Goal: Transaction & Acquisition: Purchase product/service

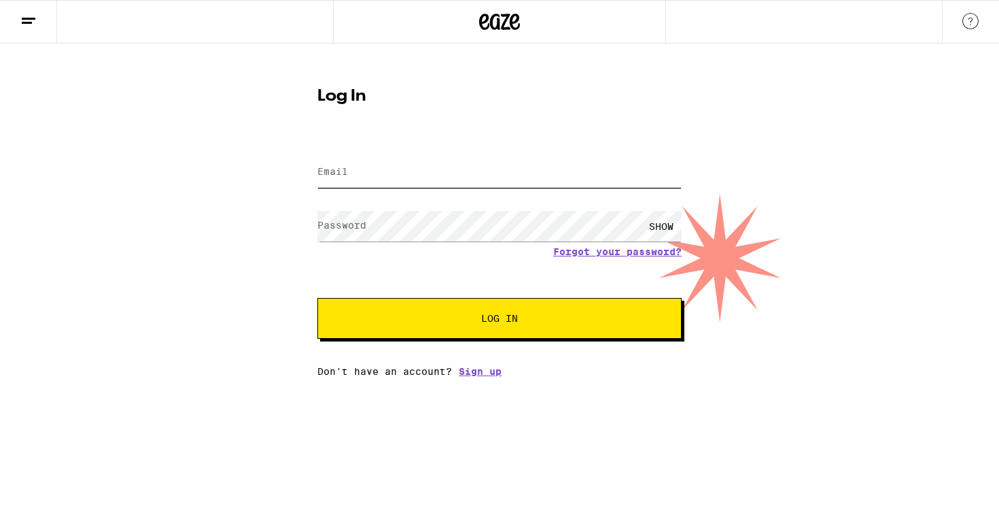
type input "hernandez.rigo8@gmail.com"
click at [500, 319] on button "Log In" at bounding box center [499, 318] width 364 height 41
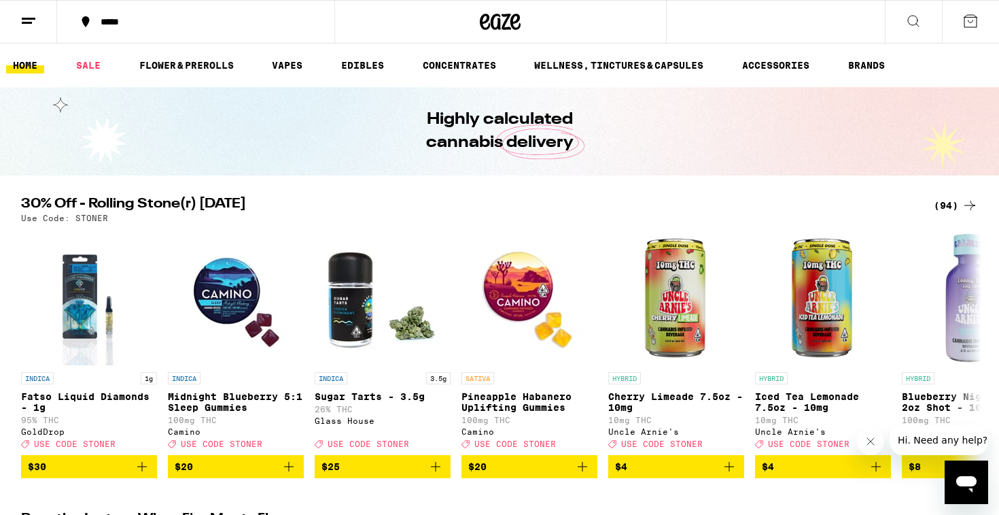
click at [27, 20] on icon at bounding box center [28, 21] width 16 height 16
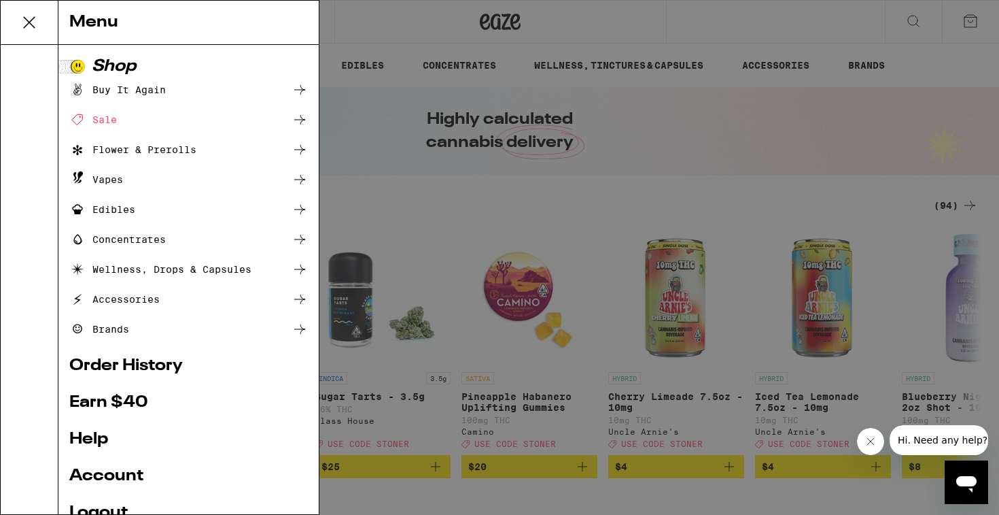
click at [101, 90] on div "Buy It Again" at bounding box center [117, 90] width 97 height 16
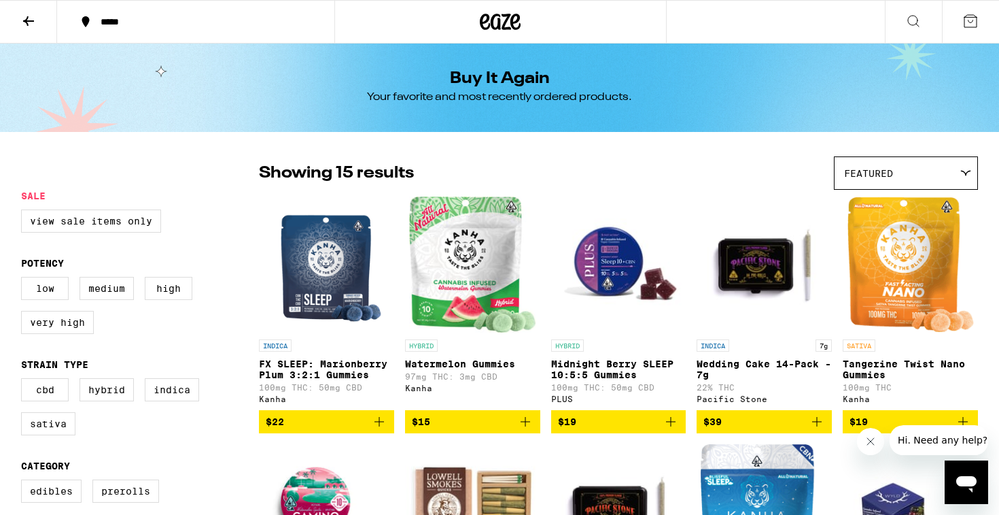
click at [31, 20] on icon at bounding box center [28, 21] width 11 height 10
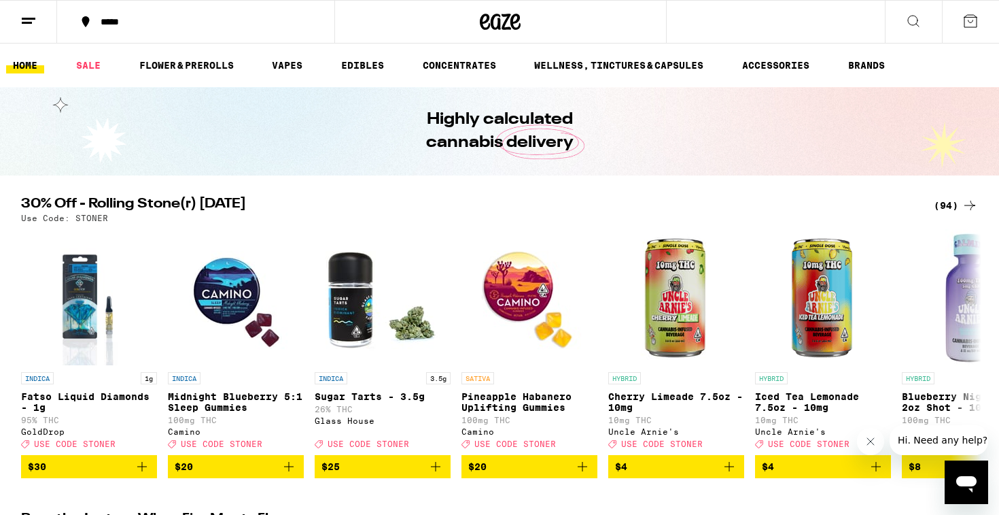
click at [29, 22] on line at bounding box center [27, 22] width 10 height 0
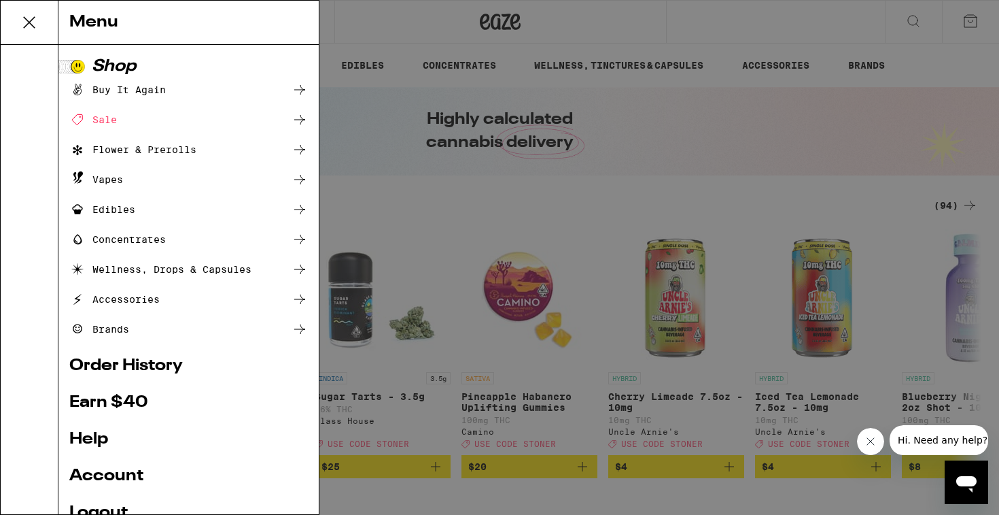
click at [103, 143] on div "Flower & Prerolls" at bounding box center [132, 149] width 127 height 16
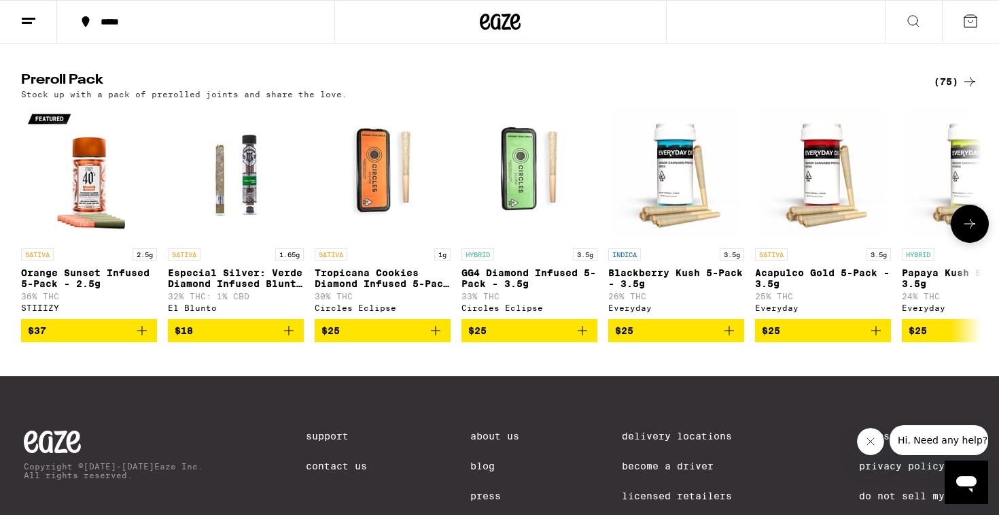
scroll to position [990, 0]
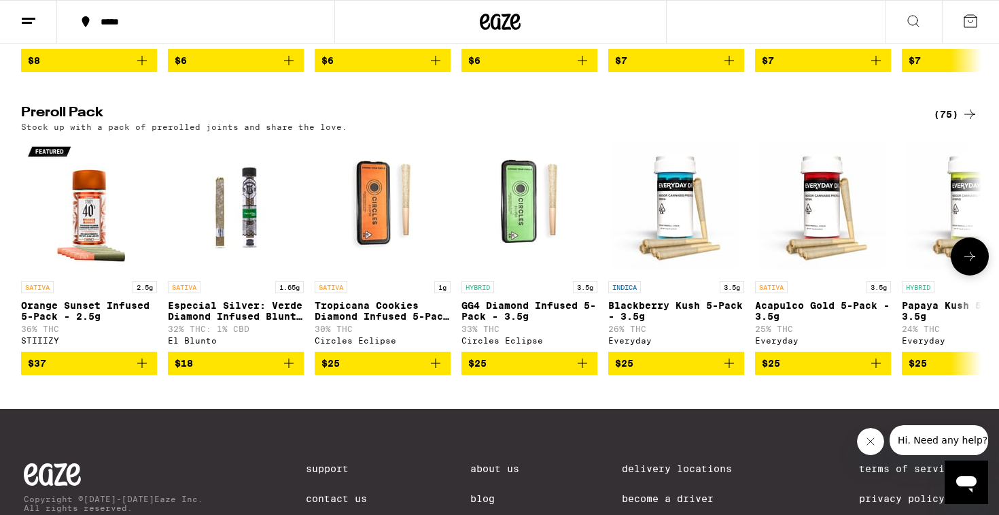
click at [970, 264] on icon at bounding box center [970, 256] width 16 height 16
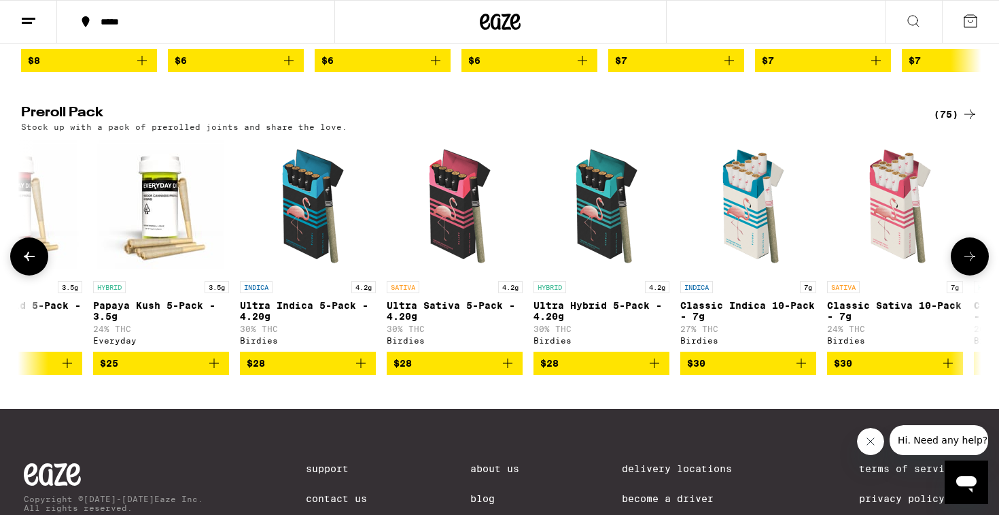
click at [970, 264] on icon at bounding box center [970, 256] width 16 height 16
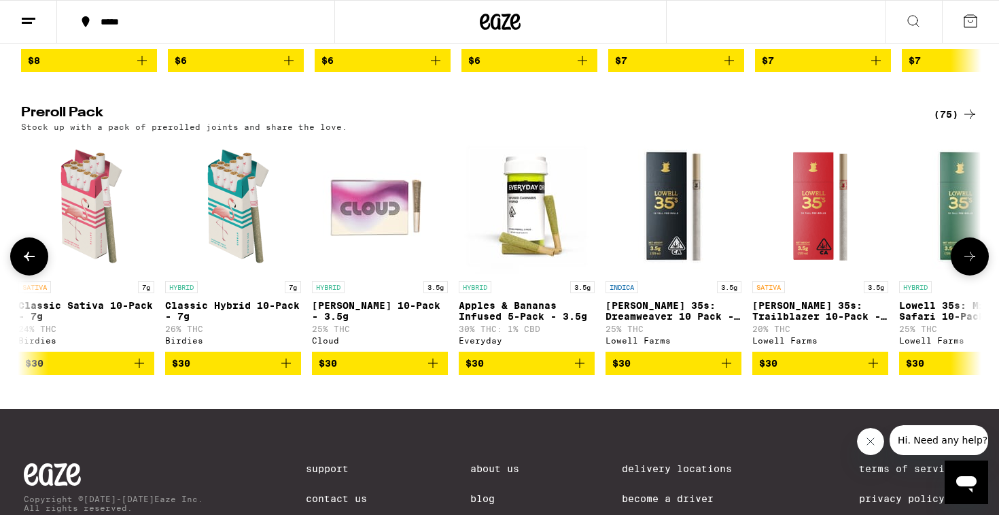
click at [970, 264] on icon at bounding box center [970, 256] width 16 height 16
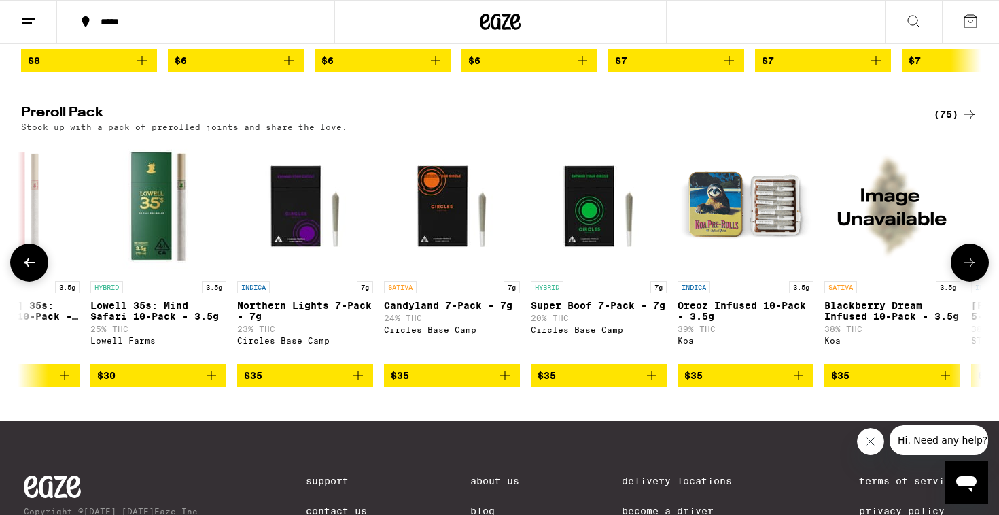
click at [970, 281] on button at bounding box center [970, 262] width 38 height 38
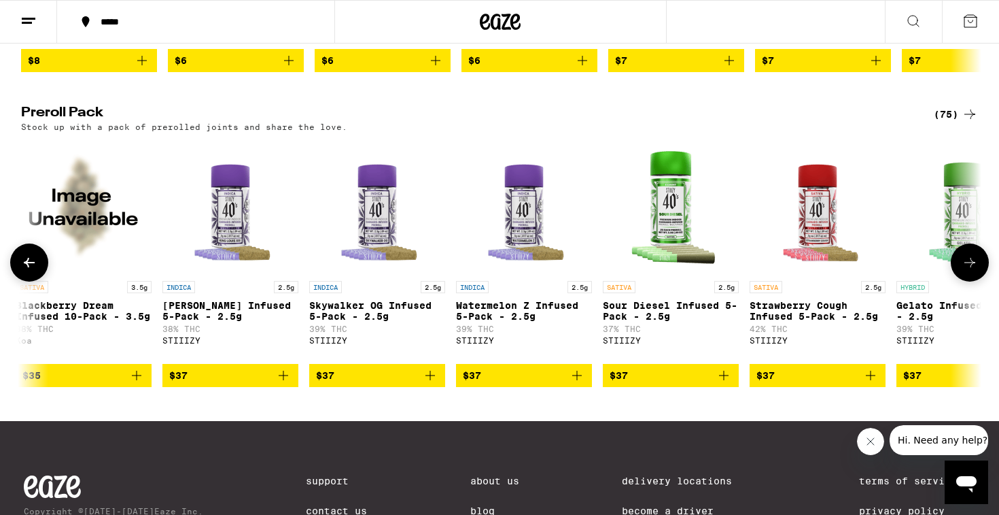
click at [970, 281] on button at bounding box center [970, 262] width 38 height 38
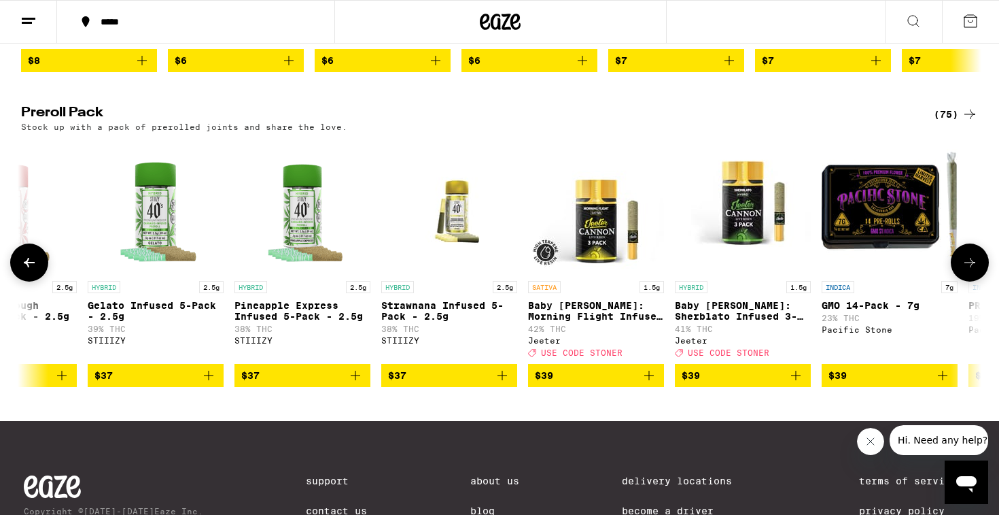
click at [970, 281] on button at bounding box center [970, 262] width 38 height 38
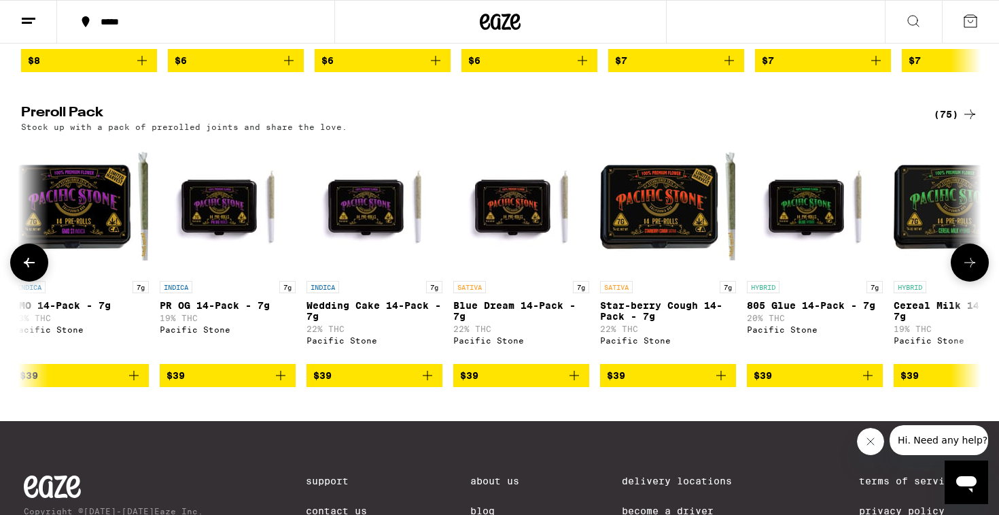
click at [970, 281] on button at bounding box center [970, 262] width 38 height 38
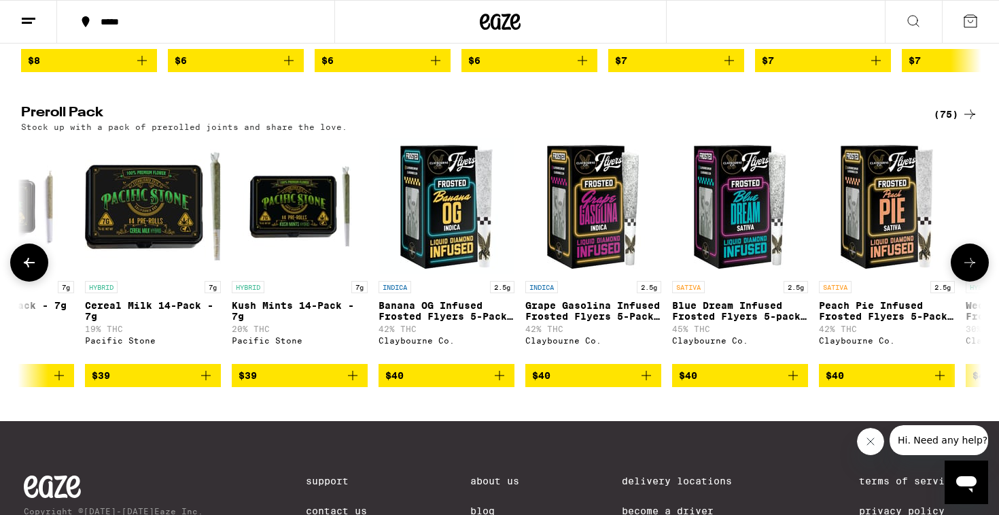
click at [970, 281] on button at bounding box center [970, 262] width 38 height 38
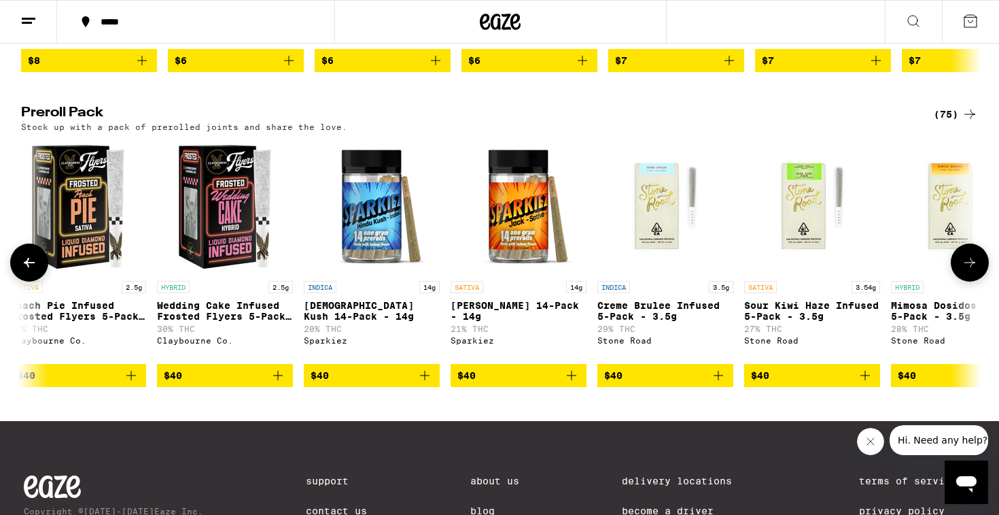
click at [970, 281] on button at bounding box center [970, 262] width 38 height 38
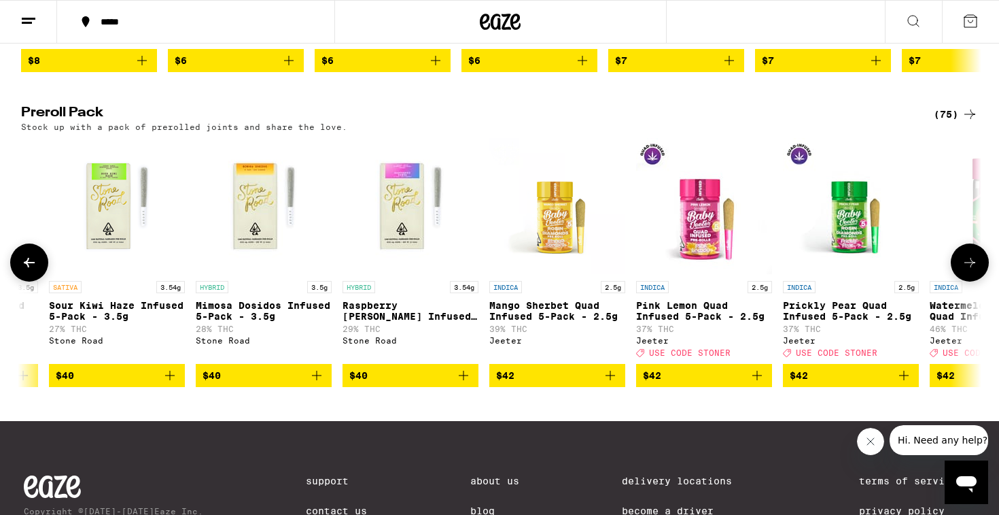
scroll to position [0, 7280]
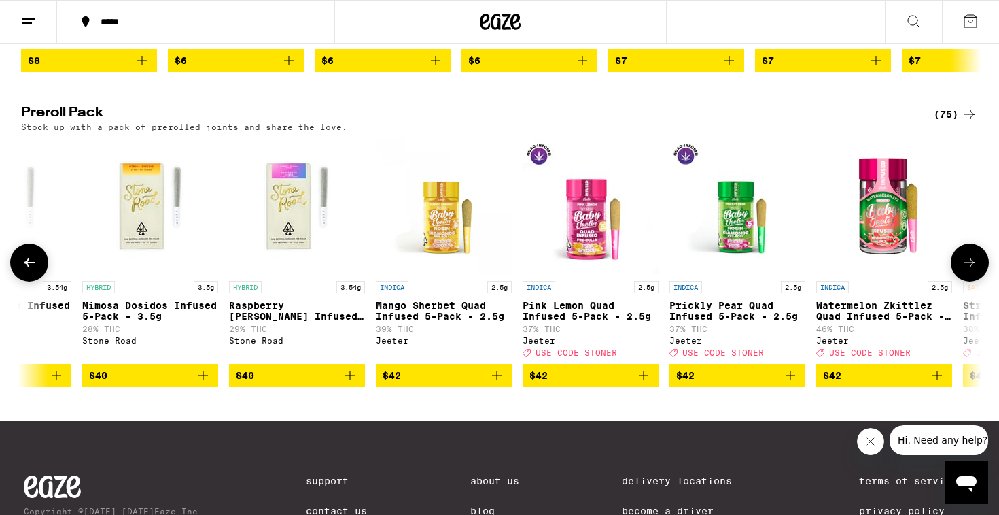
click at [970, 281] on button at bounding box center [970, 262] width 38 height 38
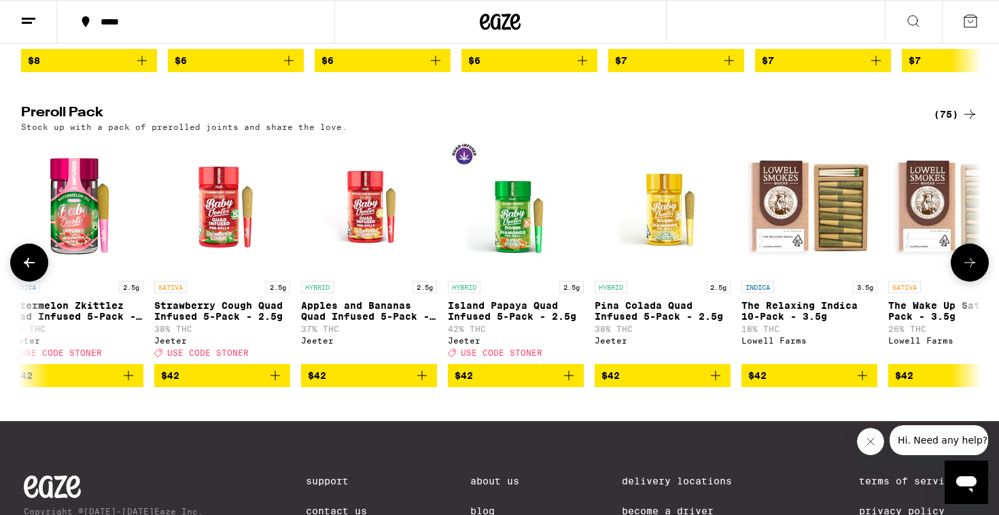
click at [970, 281] on button at bounding box center [970, 262] width 38 height 38
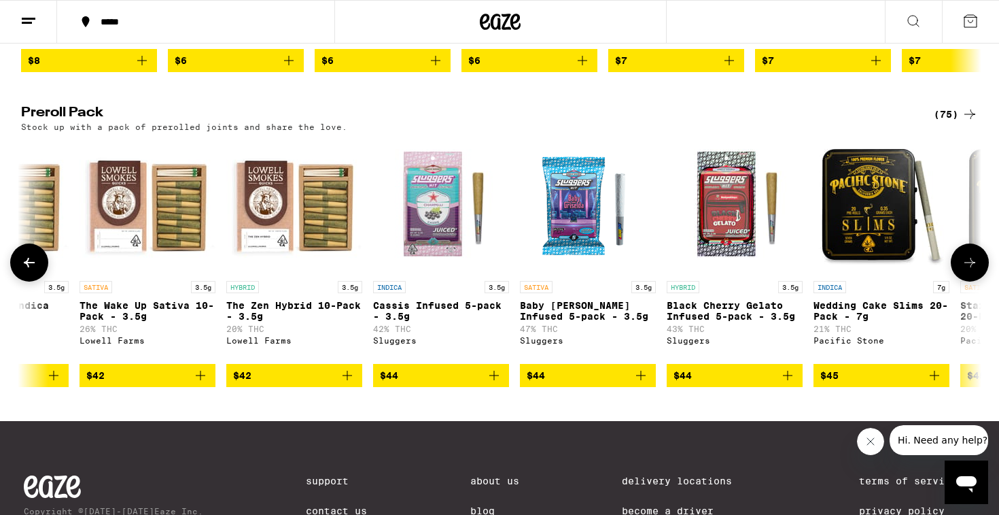
click at [970, 281] on button at bounding box center [970, 262] width 38 height 38
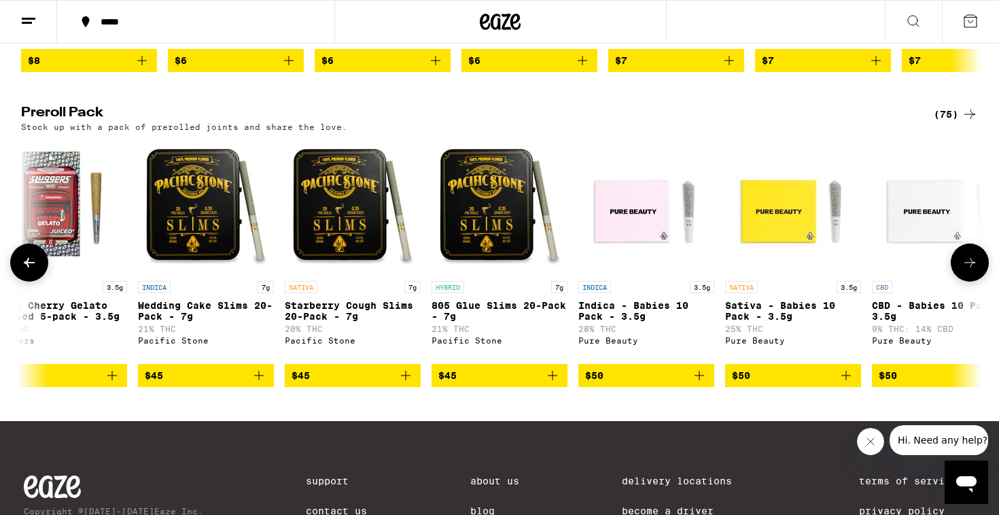
scroll to position [0, 9706]
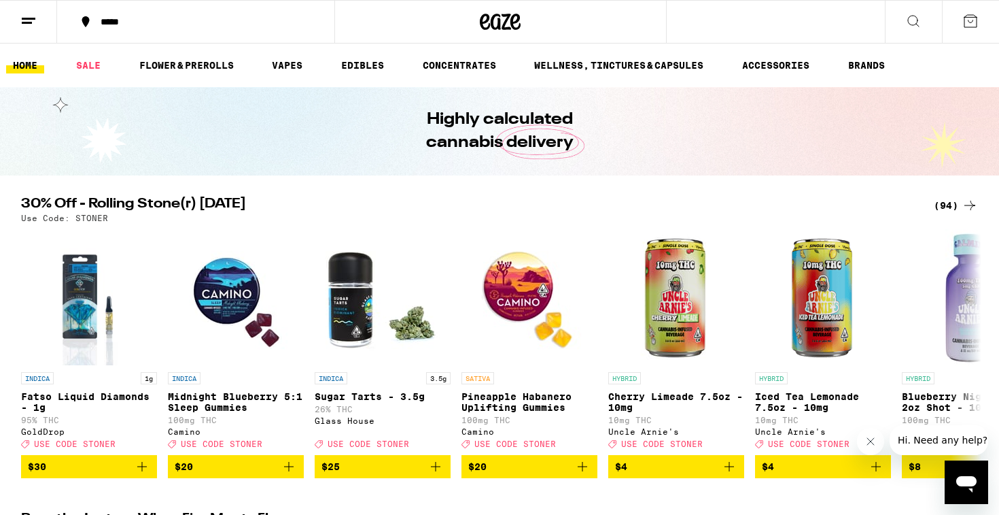
click at [966, 23] on icon at bounding box center [970, 21] width 16 height 16
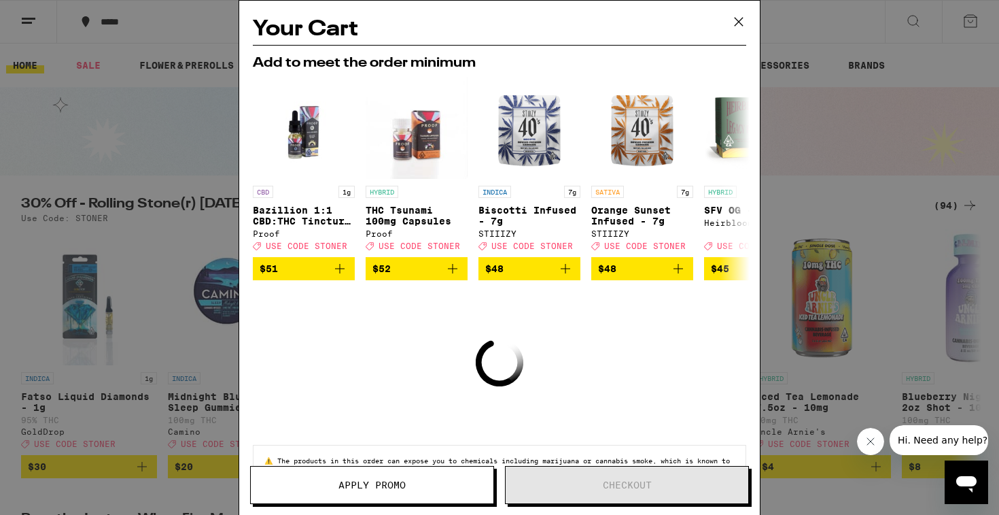
click at [735, 20] on icon at bounding box center [739, 22] width 20 height 20
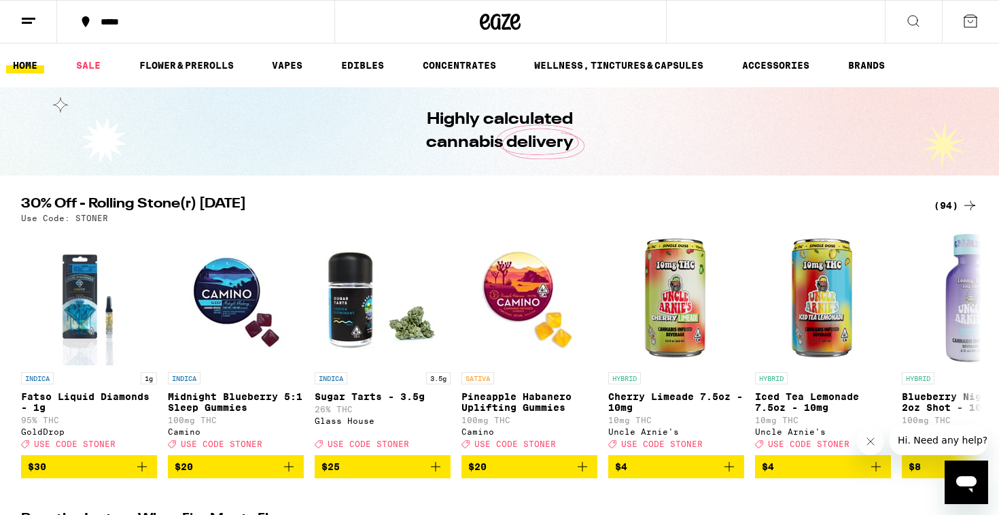
click at [31, 30] on button at bounding box center [28, 22] width 57 height 43
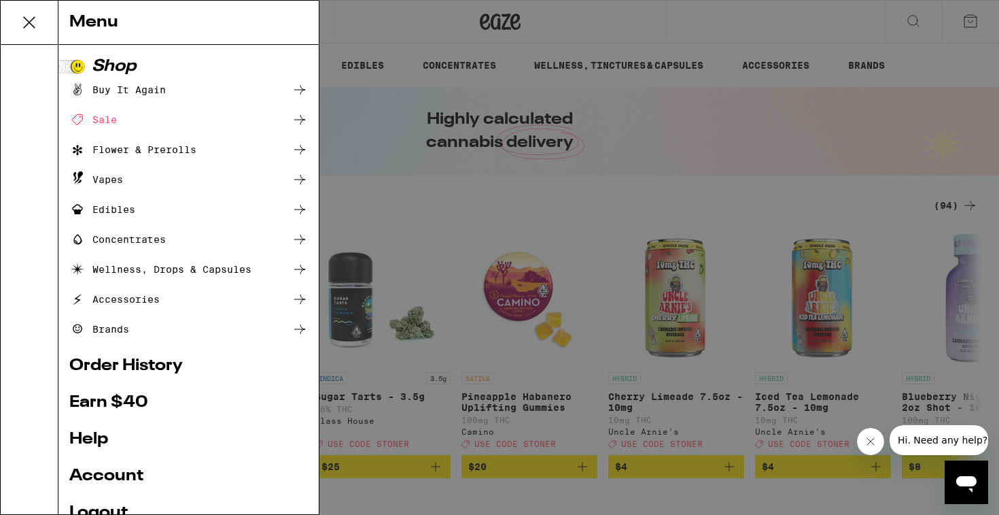
click at [128, 364] on link "Order History" at bounding box center [188, 366] width 239 height 16
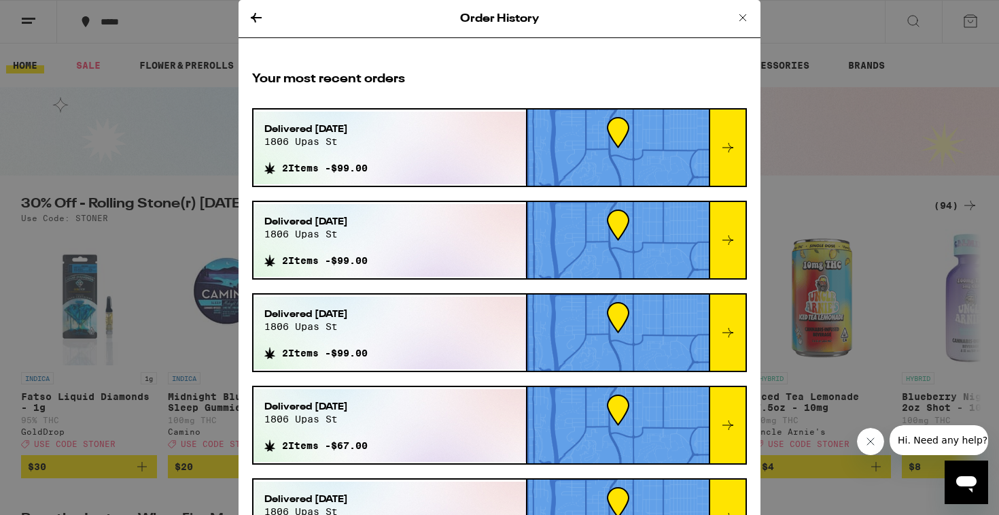
click at [739, 150] on div at bounding box center [727, 147] width 37 height 76
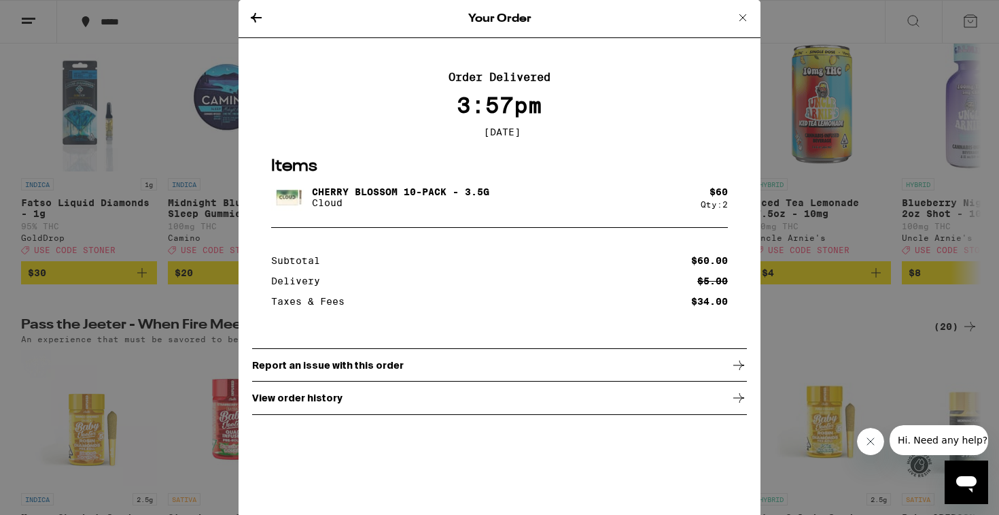
scroll to position [195, 0]
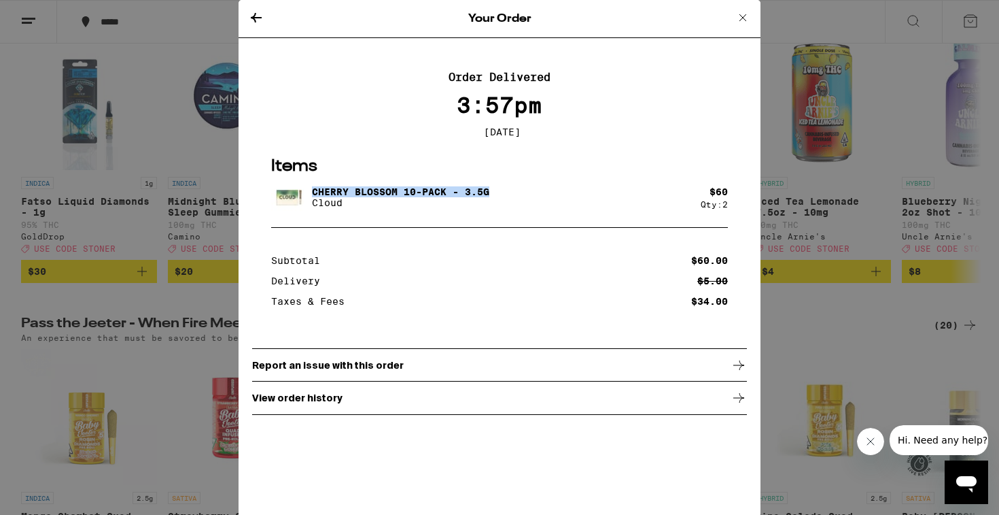
drag, startPoint x: 491, startPoint y: 196, endPoint x: 344, endPoint y: 186, distance: 147.2
click at [344, 186] on div "Cherry Blossom 10-Pack - 3.5g Cloud" at bounding box center [486, 197] width 430 height 38
copy p "Cherry Blossom 10-Pack - 3.5g"
click at [261, 14] on icon at bounding box center [256, 18] width 16 height 16
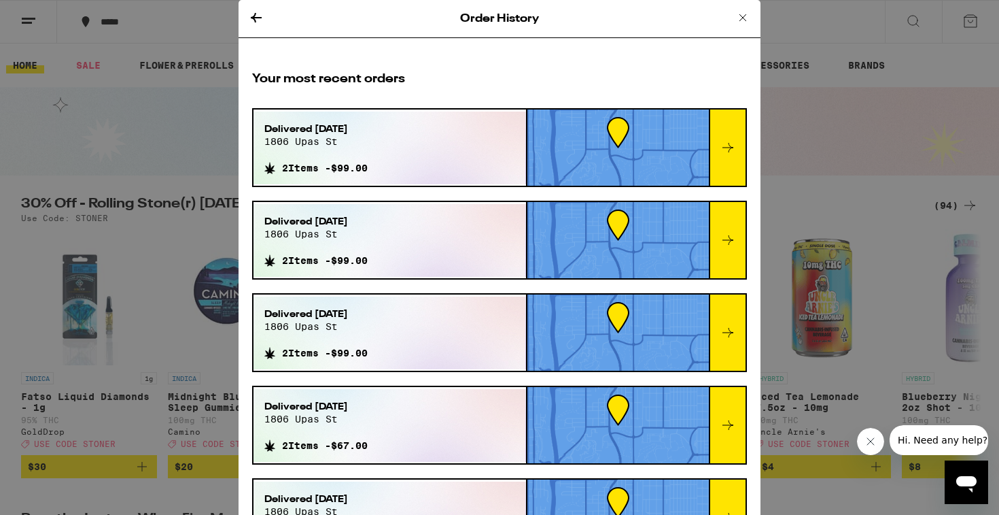
click at [739, 20] on icon at bounding box center [743, 18] width 16 height 16
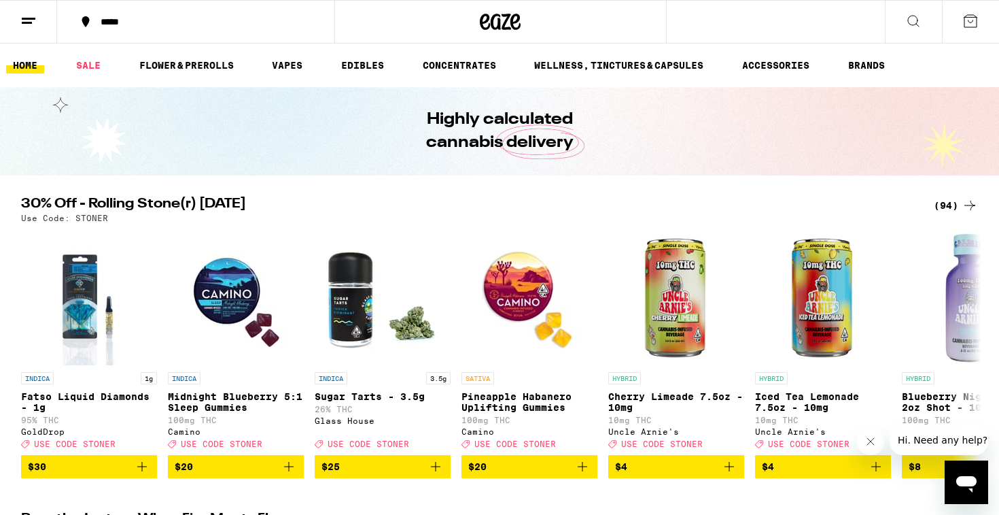
click at [914, 19] on icon at bounding box center [913, 21] width 16 height 16
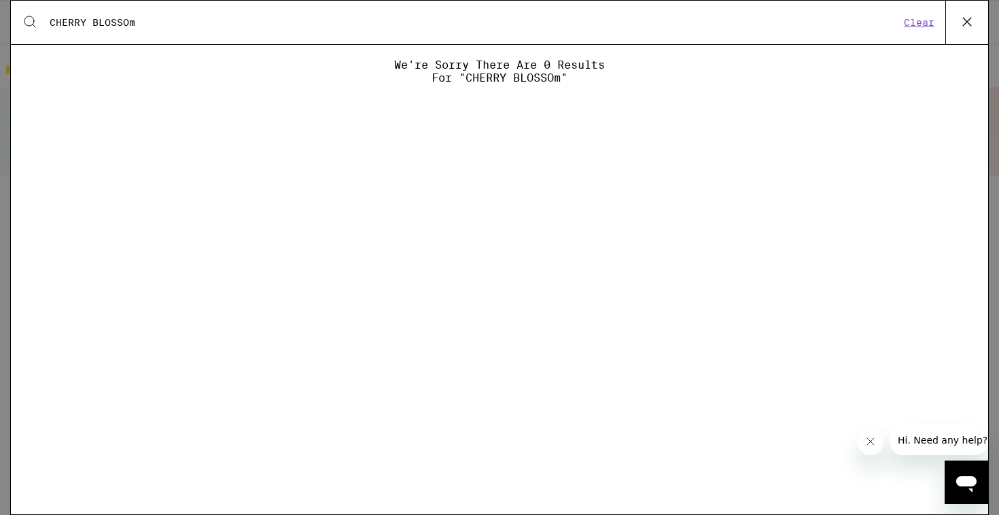
type input "CHERRY BLOSSOm"
click at [926, 32] on div "Search for Products CHERRY BLOSSOm Clear" at bounding box center [499, 23] width 977 height 44
click at [969, 26] on icon at bounding box center [967, 22] width 20 height 20
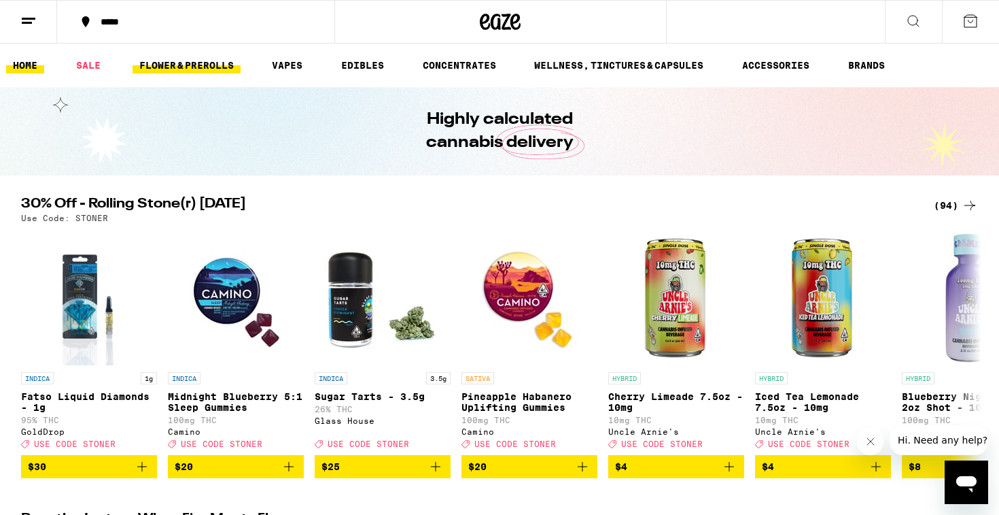
click at [216, 62] on link "FLOWER & PREROLLS" at bounding box center [187, 65] width 108 height 16
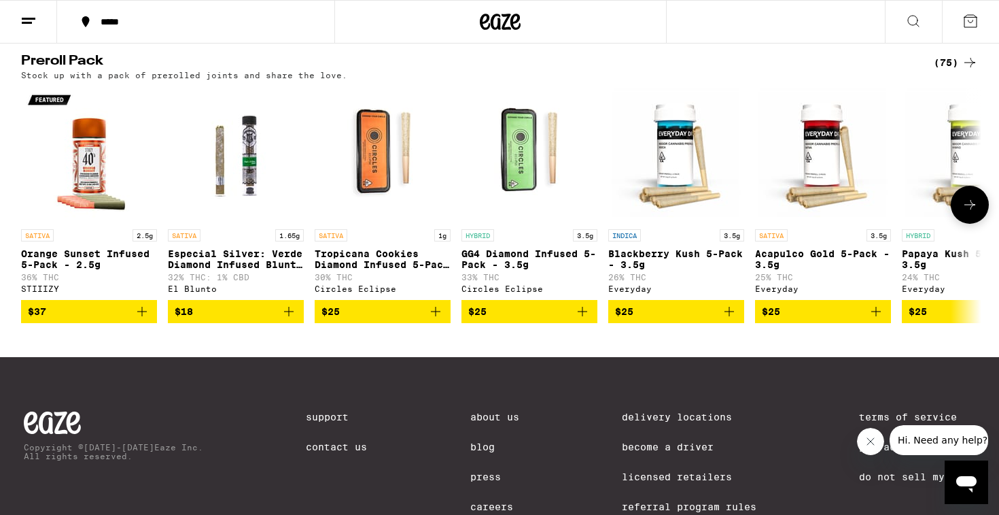
scroll to position [1041, 0]
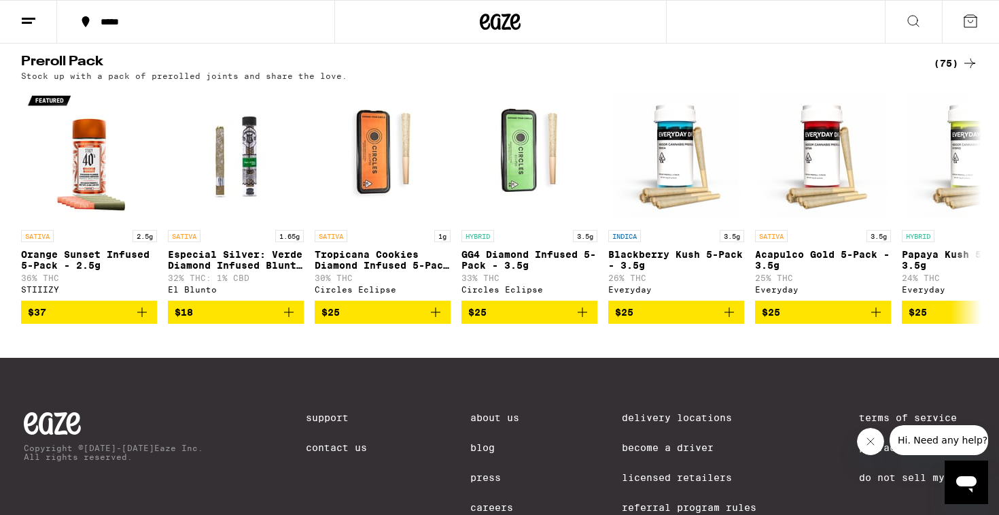
click at [937, 71] on div "(75)" at bounding box center [956, 63] width 44 height 16
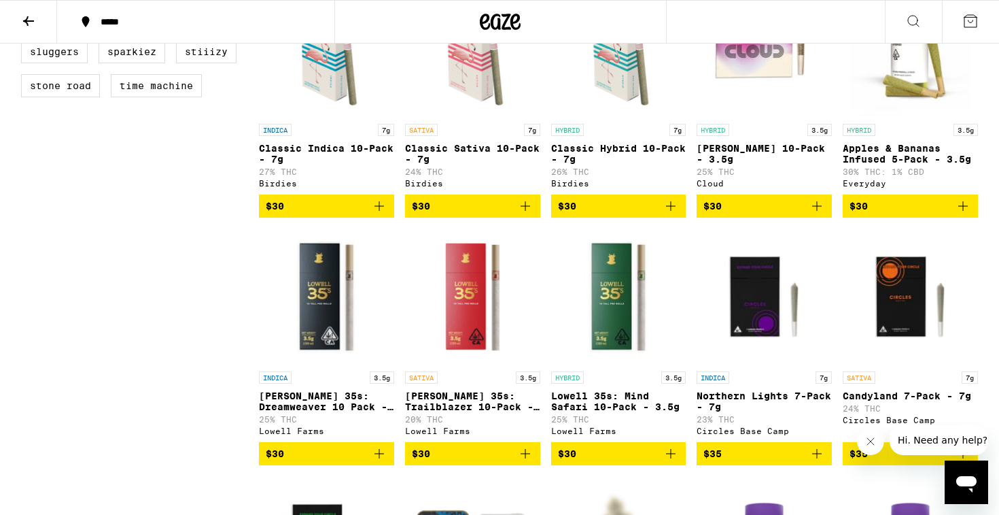
scroll to position [714, 0]
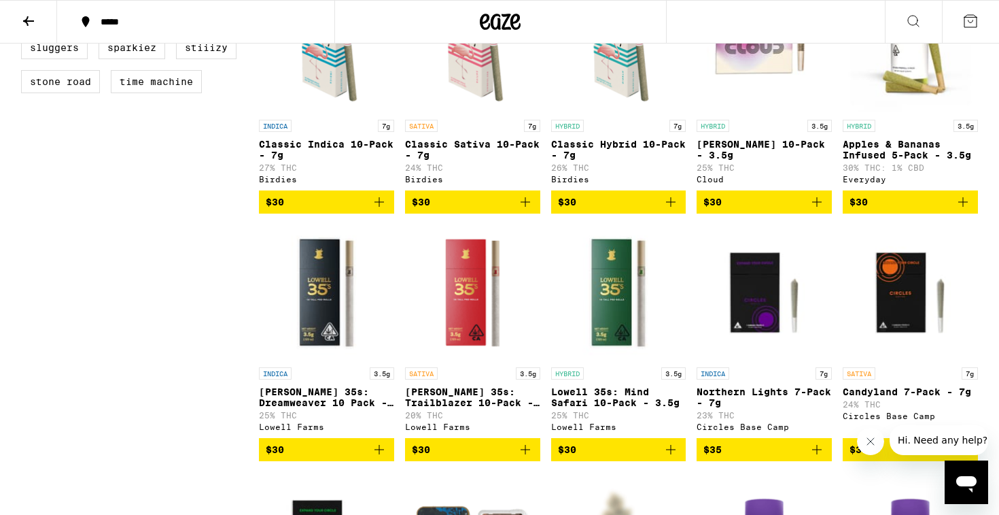
click at [816, 210] on icon "Add to bag" at bounding box center [817, 202] width 16 height 16
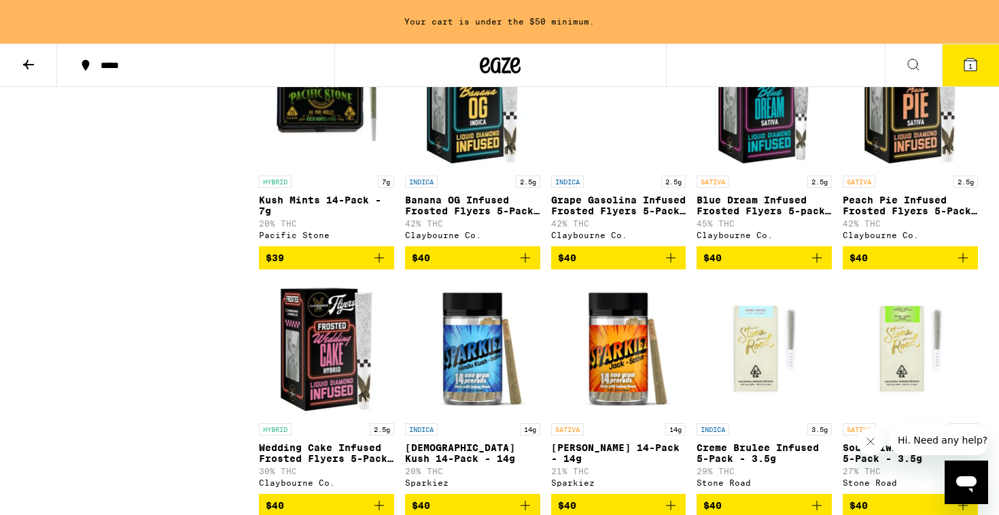
scroll to position [2173, 0]
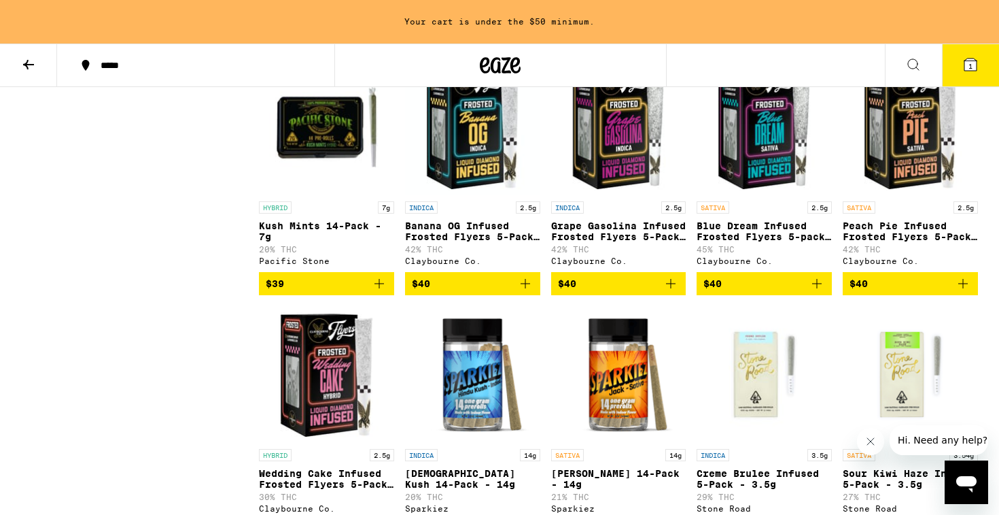
click at [977, 66] on icon at bounding box center [970, 64] width 16 height 16
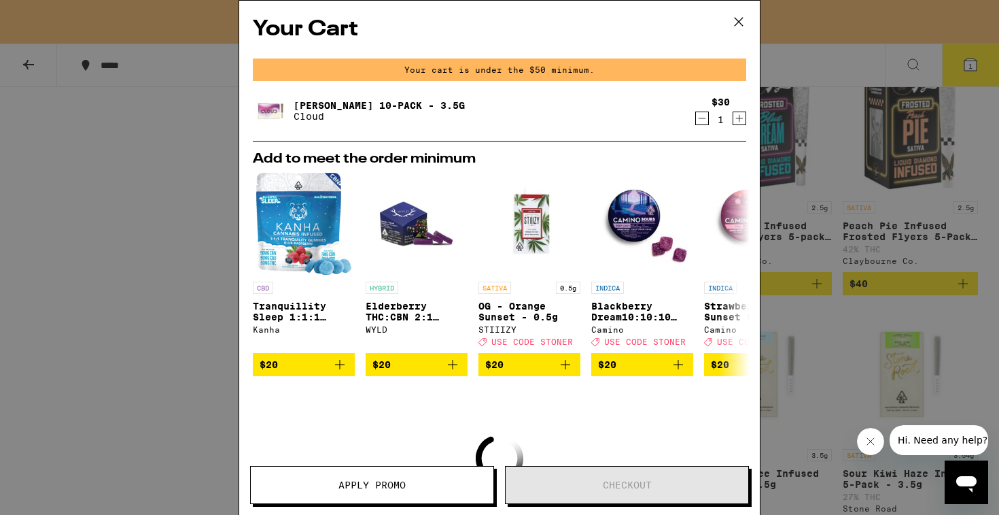
click at [743, 124] on icon "Increment" at bounding box center [739, 118] width 12 height 16
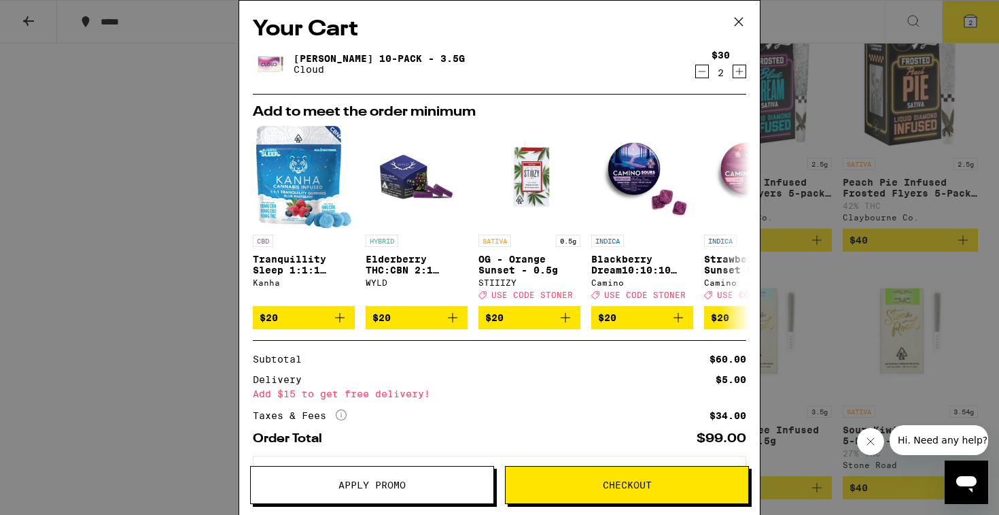
click at [602, 477] on button "Checkout" at bounding box center [627, 485] width 244 height 38
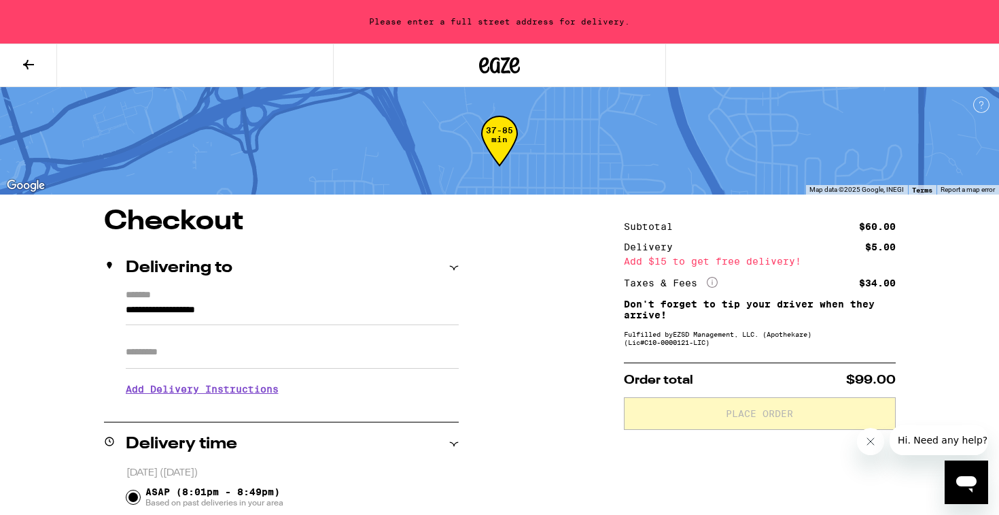
click at [716, 284] on icon "More Info" at bounding box center [712, 282] width 11 height 11
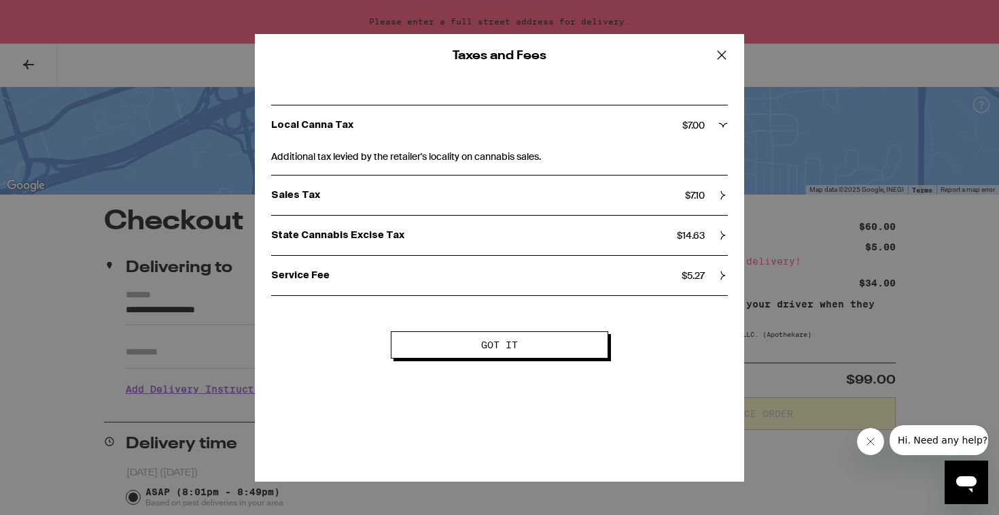
click at [726, 52] on icon at bounding box center [722, 55] width 20 height 20
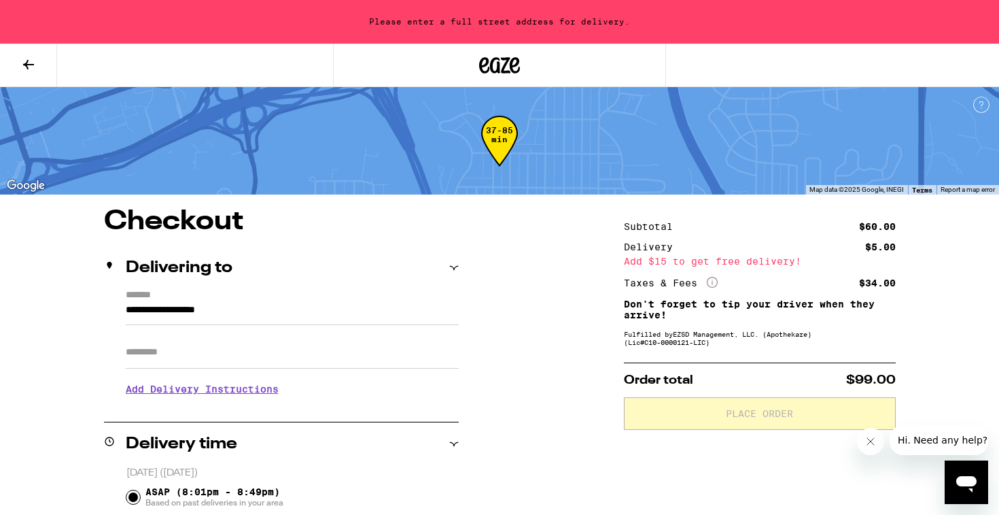
click at [642, 260] on div "Add $15 to get free delivery!" at bounding box center [760, 261] width 272 height 10
click at [38, 57] on button at bounding box center [28, 65] width 57 height 43
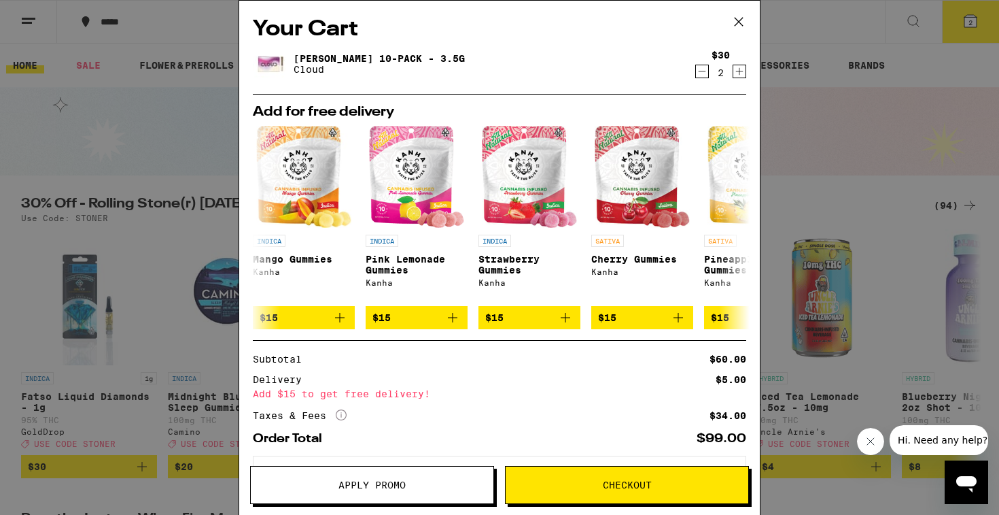
click at [736, 74] on icon "Increment" at bounding box center [739, 71] width 12 height 16
click at [615, 485] on span "Checkout" at bounding box center [627, 485] width 49 height 10
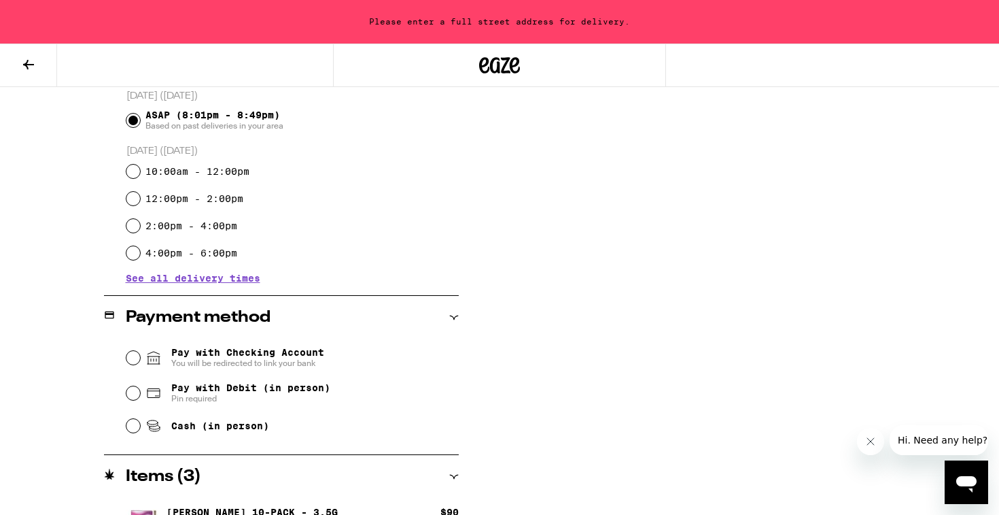
scroll to position [381, 0]
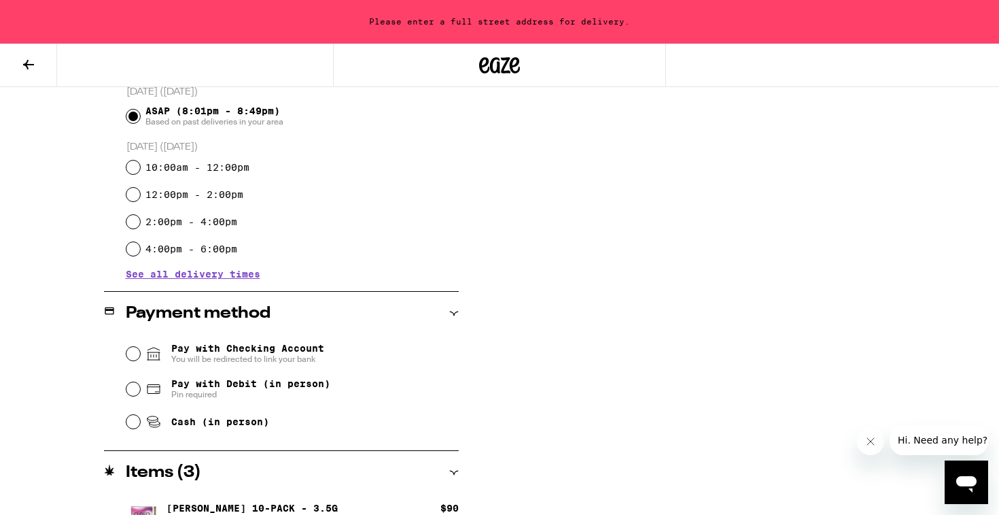
click at [324, 394] on span "Pin required" at bounding box center [250, 394] width 159 height 11
click at [140, 394] on input "Pay with Debit (in person) Pin required" at bounding box center [133, 389] width 14 height 14
radio input "true"
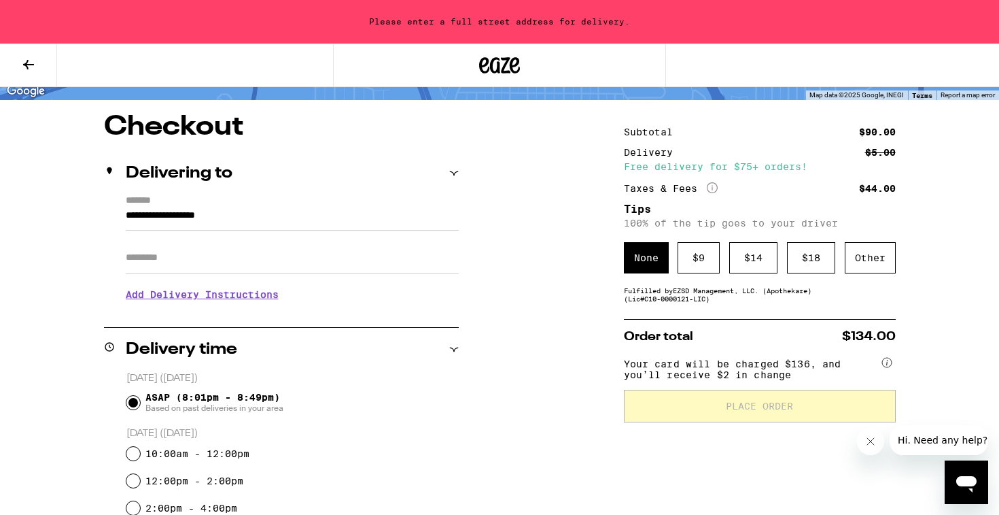
scroll to position [103, 0]
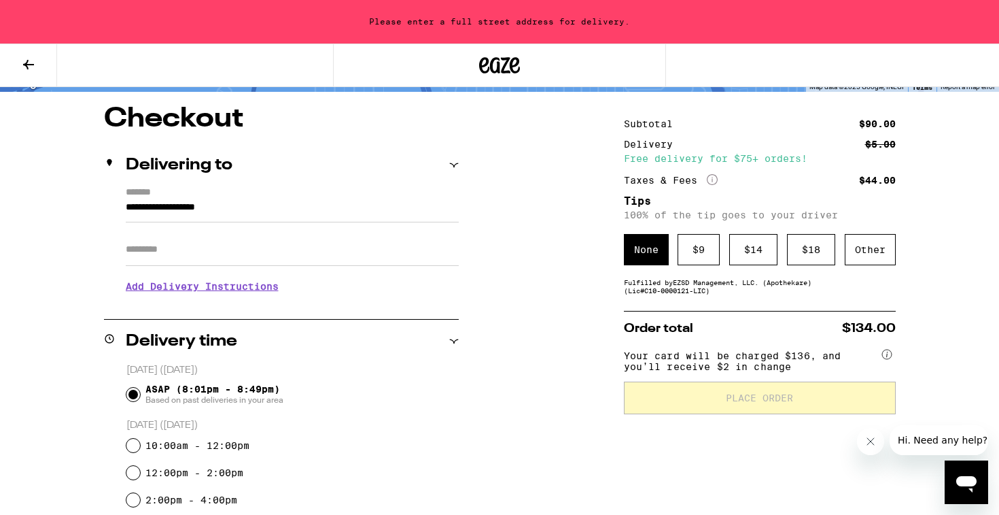
click at [641, 256] on div "None" at bounding box center [646, 249] width 45 height 31
click at [873, 245] on div "Other" at bounding box center [870, 249] width 51 height 31
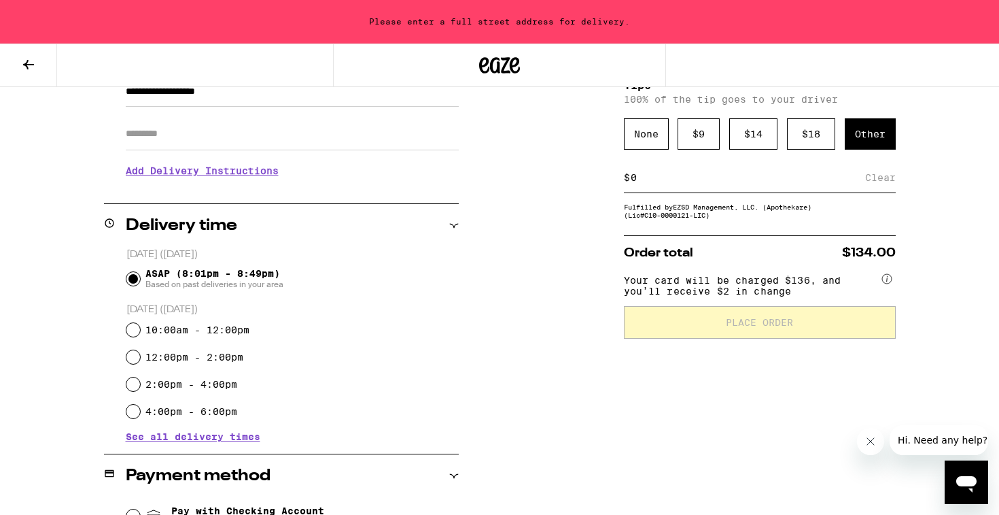
scroll to position [234, 0]
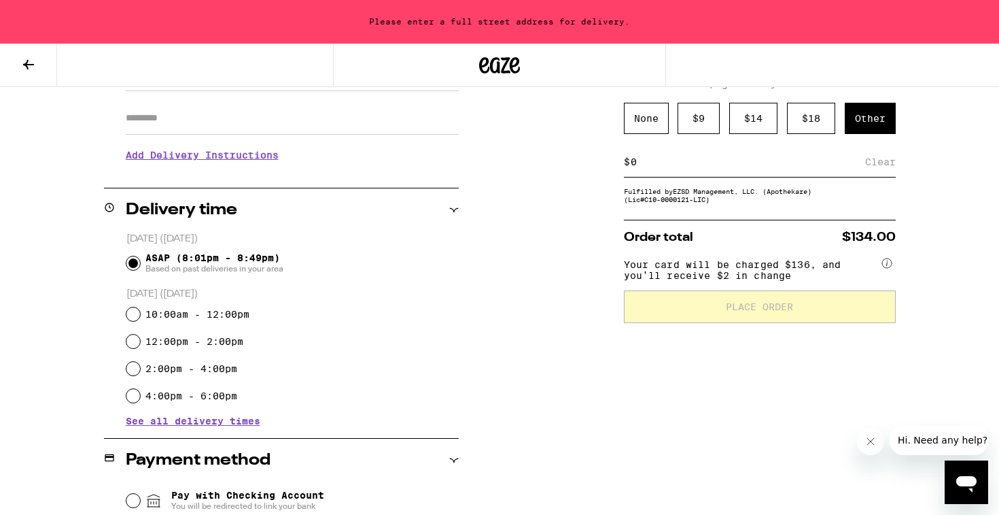
click at [888, 268] on circle at bounding box center [887, 263] width 10 height 10
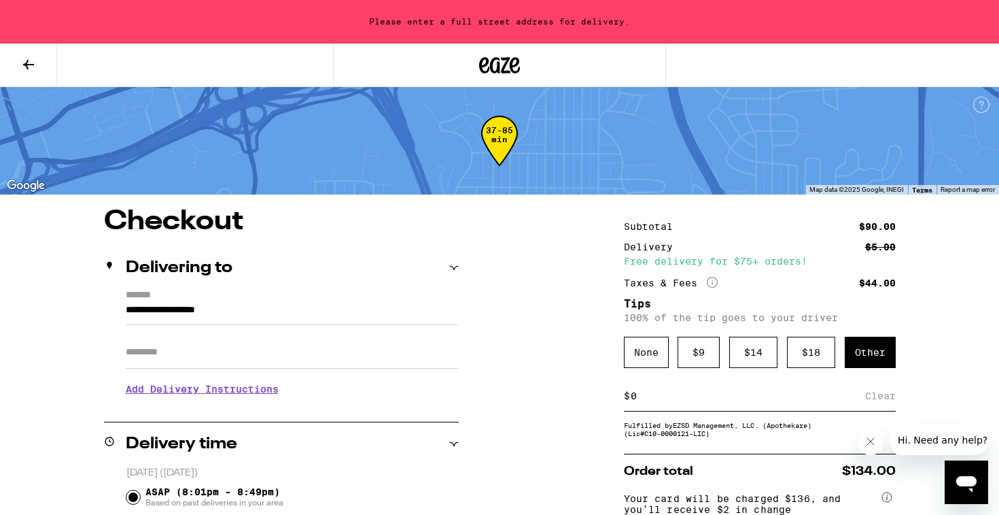
scroll to position [0, 0]
click at [194, 312] on input "**********" at bounding box center [292, 313] width 333 height 23
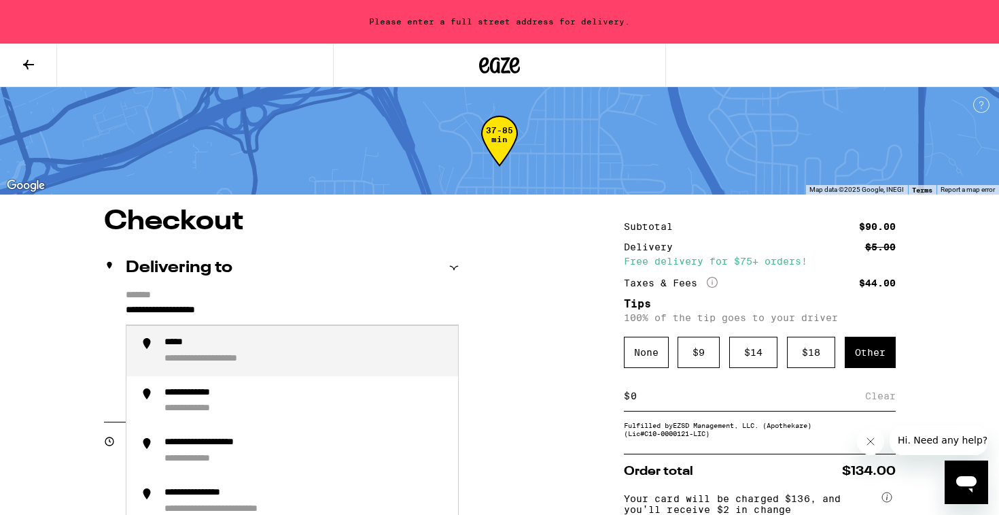
drag, startPoint x: 260, startPoint y: 309, endPoint x: 105, endPoint y: 294, distance: 156.4
click at [105, 294] on div "**********" at bounding box center [281, 348] width 355 height 117
click at [180, 349] on div "**********" at bounding box center [213, 342] width 99 height 12
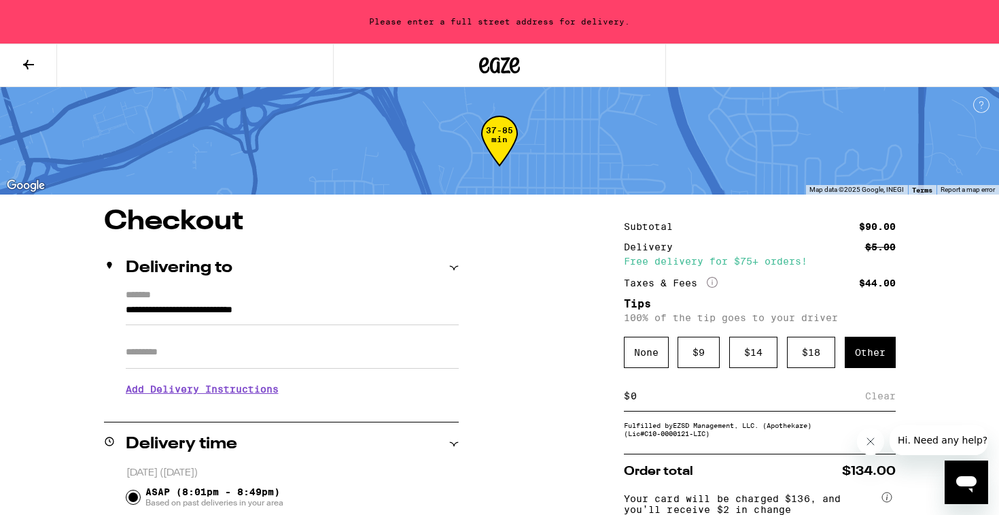
type input "**********"
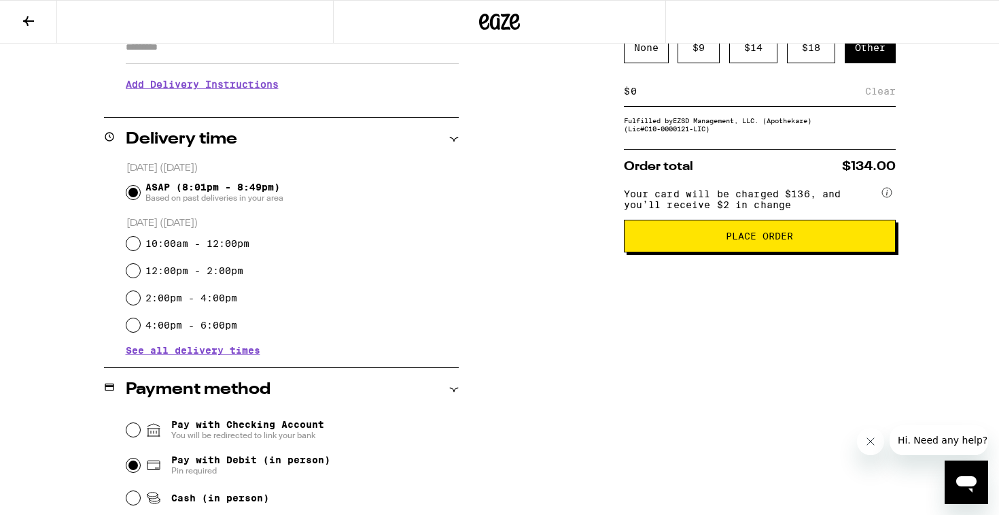
scroll to position [256, 0]
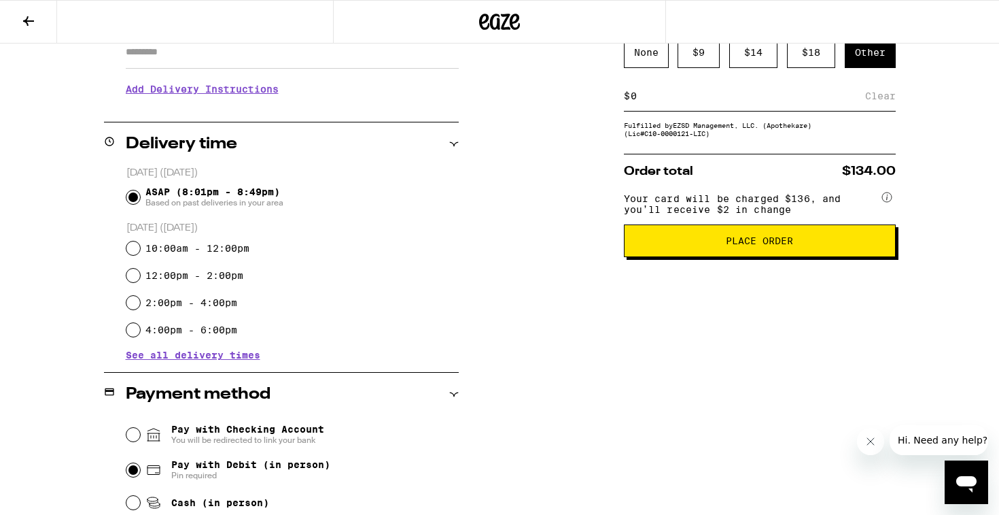
click at [711, 257] on button "Place Order" at bounding box center [760, 240] width 272 height 33
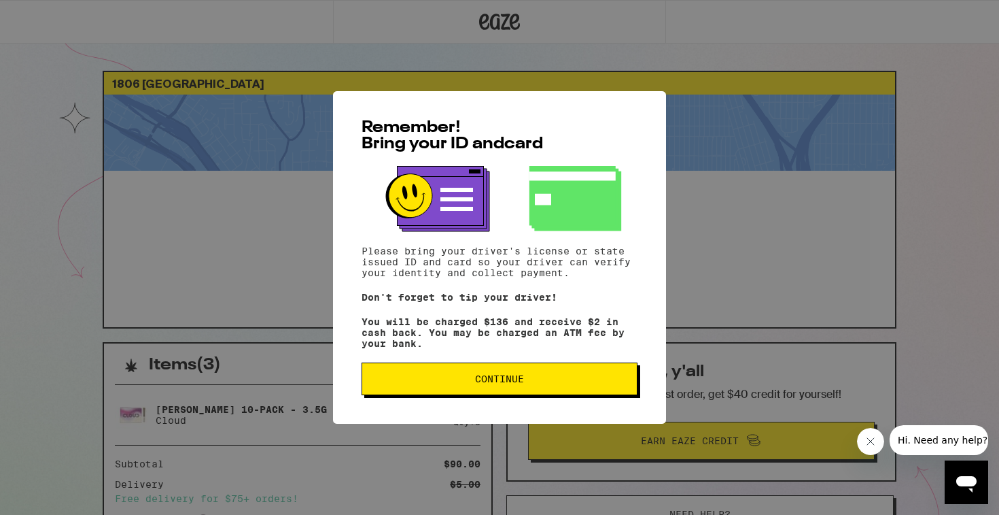
click at [566, 383] on span "Continue" at bounding box center [499, 379] width 253 height 10
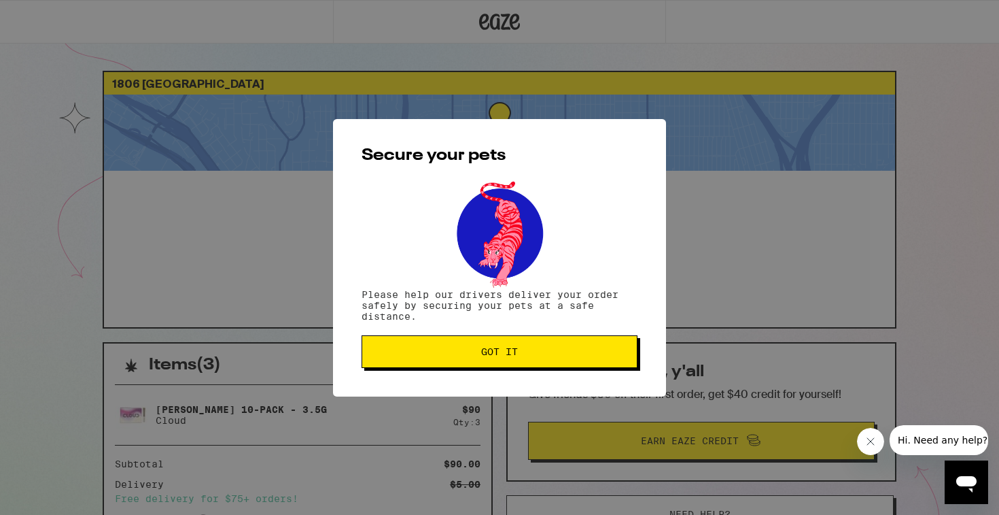
click at [562, 356] on span "Got it" at bounding box center [499, 352] width 253 height 10
